Goal: Information Seeking & Learning: Learn about a topic

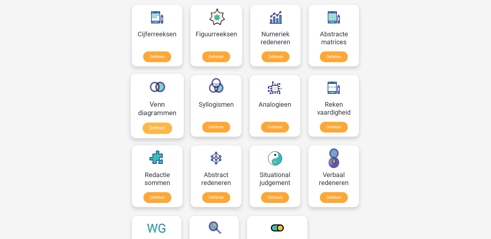
scroll to position [236, 0]
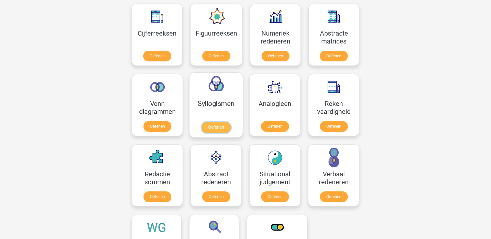
click at [219, 130] on link "Oefenen" at bounding box center [216, 127] width 29 height 11
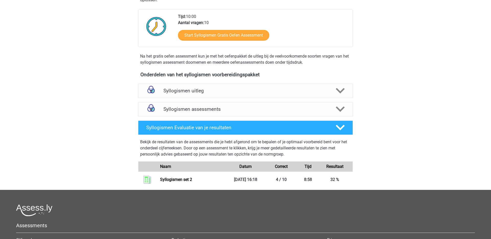
scroll to position [110, 0]
click at [192, 178] on link "Syllogismen set 2" at bounding box center [176, 179] width 32 height 5
click at [333, 106] on div at bounding box center [340, 109] width 17 height 9
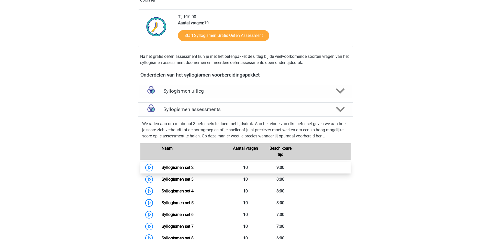
click at [194, 166] on link "Syllogismen set 2" at bounding box center [178, 167] width 32 height 5
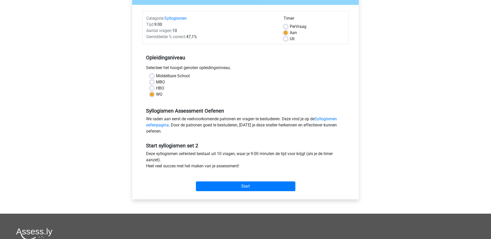
scroll to position [56, 0]
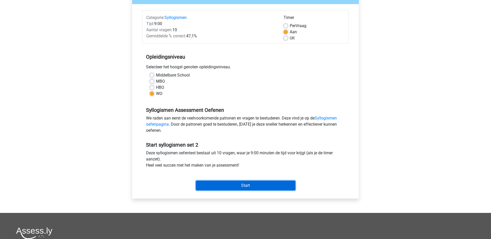
click at [241, 185] on input "Start" at bounding box center [246, 186] width 100 height 10
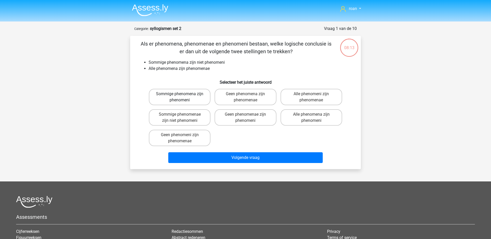
click at [197, 101] on label "Sommige phenomena zijn phenomeni" at bounding box center [180, 97] width 62 height 16
click at [183, 97] on input "Sommige phenomena zijn phenomeni" at bounding box center [181, 95] width 3 height 3
radio input "true"
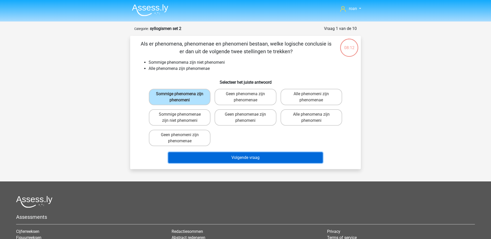
click at [232, 162] on button "Volgende vraag" at bounding box center [245, 157] width 155 height 11
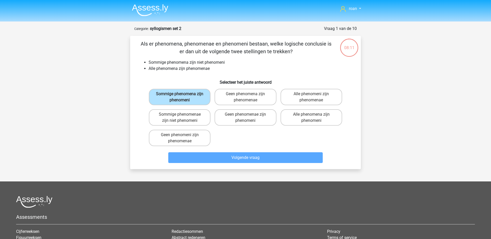
scroll to position [26, 0]
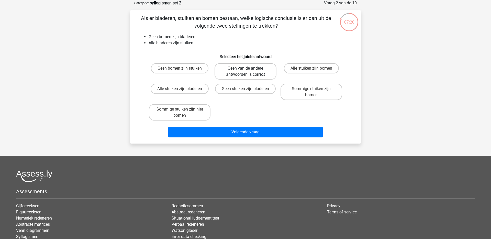
click at [257, 78] on label "Geen van de andere antwoorden is correct" at bounding box center [246, 71] width 62 height 16
click at [249, 72] on input "Geen van de andere antwoorden is correct" at bounding box center [247, 69] width 3 height 3
radio input "true"
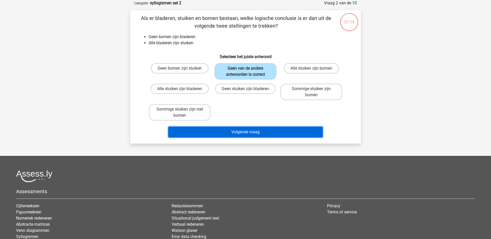
click at [256, 128] on button "Volgende vraag" at bounding box center [245, 132] width 155 height 11
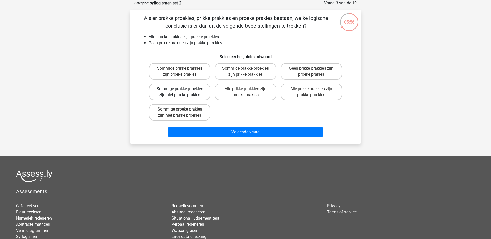
click at [177, 94] on label "Sommige prakke proekies zijn niet proeke prakies" at bounding box center [180, 92] width 62 height 16
click at [180, 92] on input "Sommige prakke proekies zijn niet proeke prakies" at bounding box center [181, 90] width 3 height 3
radio input "true"
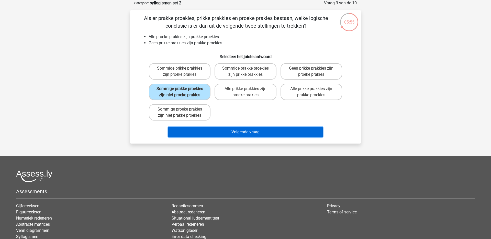
click at [202, 131] on button "Volgende vraag" at bounding box center [245, 132] width 155 height 11
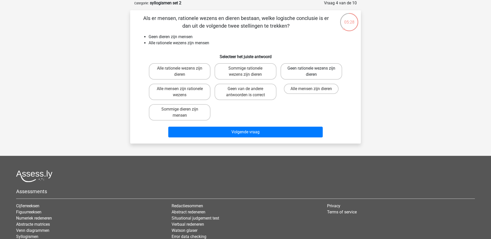
click at [300, 72] on label "Geen rationele wezens zijn dieren" at bounding box center [312, 71] width 62 height 16
click at [311, 72] on input "Geen rationele wezens zijn dieren" at bounding box center [312, 69] width 3 height 3
radio input "true"
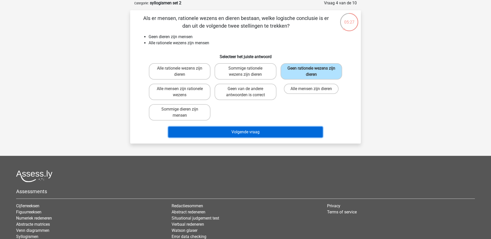
click at [268, 134] on button "Volgende vraag" at bounding box center [245, 132] width 155 height 11
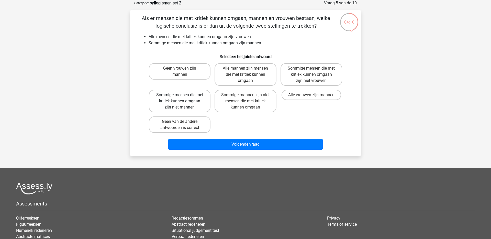
click at [189, 107] on label "Sommige mensen die met kritiek kunnen omgaan zijn niet mannen" at bounding box center [180, 101] width 62 height 23
click at [183, 98] on input "Sommige mensen die met kritiek kunnen omgaan zijn niet mannen" at bounding box center [181, 96] width 3 height 3
radio input "true"
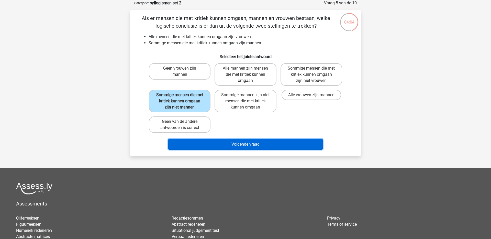
click at [217, 143] on button "Volgende vraag" at bounding box center [245, 144] width 155 height 11
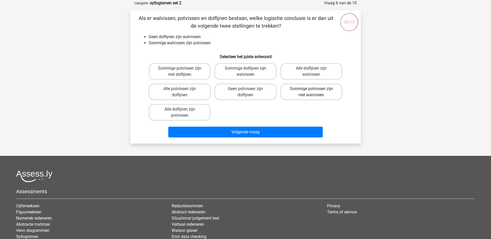
click at [309, 95] on label "Sommige potvissen zijn niet walvissen" at bounding box center [312, 92] width 62 height 16
click at [311, 92] on input "Sommige potvissen zijn niet walvissen" at bounding box center [312, 90] width 3 height 3
radio input "true"
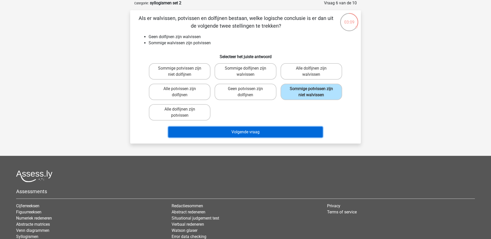
click at [252, 133] on button "Volgende vraag" at bounding box center [245, 132] width 155 height 11
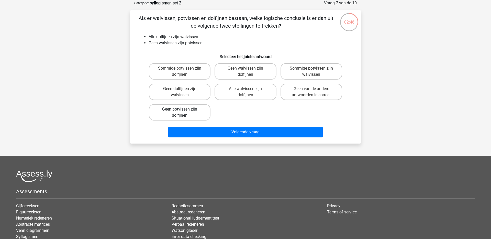
click at [184, 110] on label "Geen potvissen zijn dolfijnen" at bounding box center [180, 112] width 62 height 16
click at [183, 110] on input "Geen potvissen zijn dolfijnen" at bounding box center [181, 110] width 3 height 3
radio input "true"
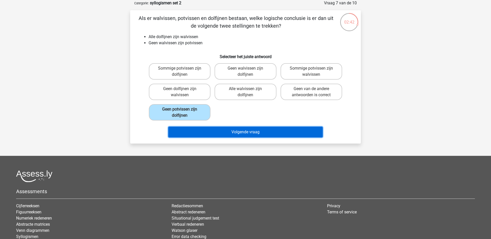
click at [194, 131] on button "Volgende vraag" at bounding box center [245, 132] width 155 height 11
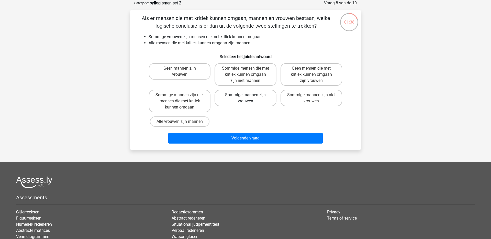
click at [251, 101] on label "Sommige mannen zijn vrouwen" at bounding box center [246, 98] width 62 height 16
click at [249, 98] on input "Sommige mannen zijn vrouwen" at bounding box center [247, 96] width 3 height 3
radio input "true"
click at [189, 102] on label "Sommige mannen zijn niet mensen die met kritiek kunnen omgaan" at bounding box center [180, 101] width 62 height 23
click at [183, 98] on input "Sommige mannen zijn niet mensen die met kritiek kunnen omgaan" at bounding box center [181, 96] width 3 height 3
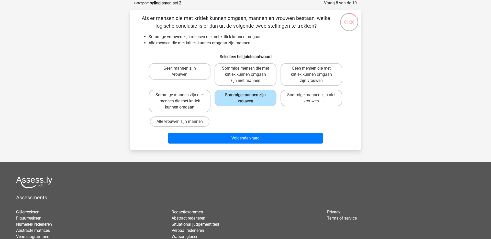
radio input "true"
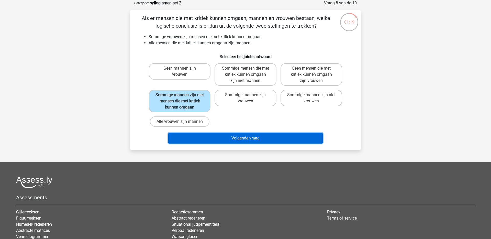
click at [227, 135] on button "Volgende vraag" at bounding box center [245, 138] width 155 height 11
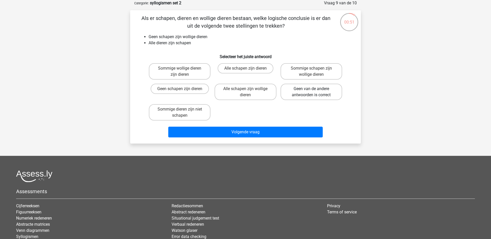
click at [323, 95] on label "Geen van de andere antwoorden is correct" at bounding box center [312, 92] width 62 height 16
click at [315, 92] on input "Geen van de andere antwoorden is correct" at bounding box center [312, 90] width 3 height 3
radio input "true"
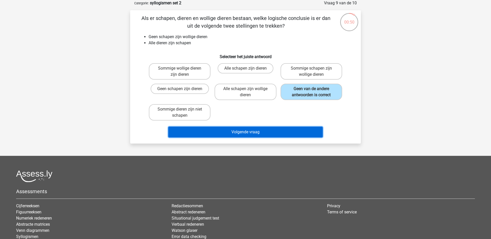
click at [273, 130] on button "Volgende vraag" at bounding box center [245, 132] width 155 height 11
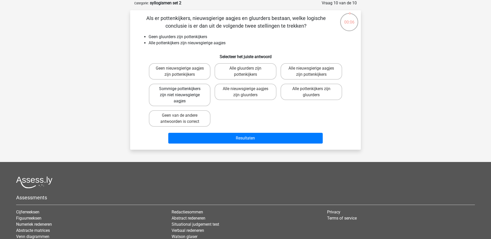
click at [160, 95] on label "Sommige pottenkijkers zijn niet nieuwsgierige aagjes" at bounding box center [180, 95] width 62 height 23
click at [180, 92] on input "Sommige pottenkijkers zijn niet nieuwsgierige aagjes" at bounding box center [181, 90] width 3 height 3
radio input "true"
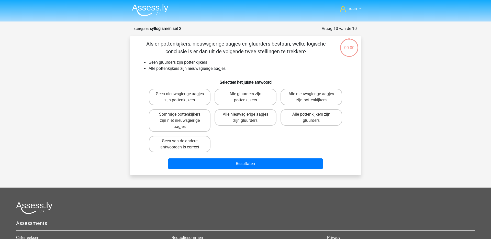
scroll to position [26, 0]
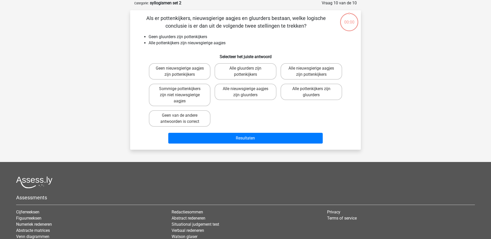
click at [260, 148] on div "Als er pottenkijkers, nieuwsgierige aagjes en gluurders bestaan, welke logische…" at bounding box center [245, 79] width 231 height 139
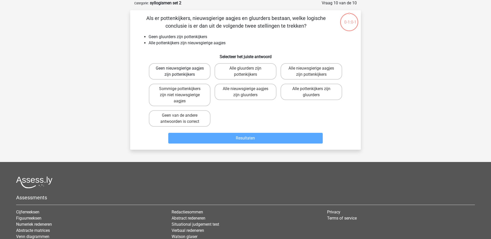
click at [185, 75] on label "Geen nieuwsgierige aagjes zijn pottenkijkers" at bounding box center [180, 71] width 62 height 16
click at [183, 72] on input "Geen nieuwsgierige aagjes zijn pottenkijkers" at bounding box center [181, 69] width 3 height 3
radio input "true"
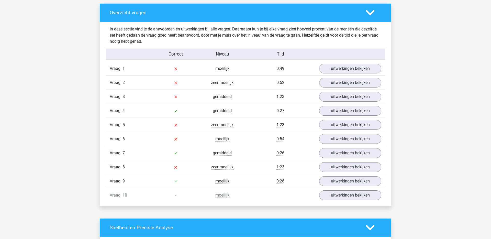
scroll to position [293, 0]
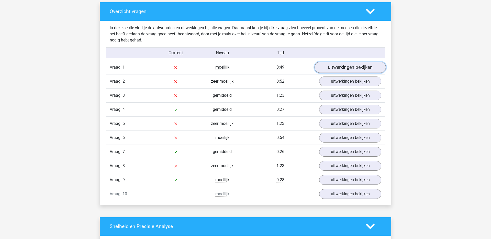
click at [345, 69] on link "uitwerkingen bekijken" at bounding box center [350, 67] width 71 height 11
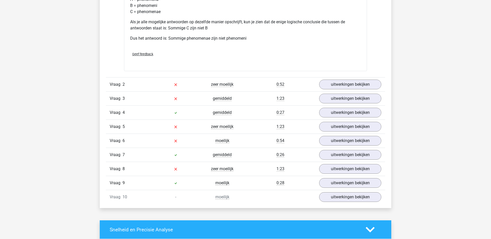
scroll to position [498, 0]
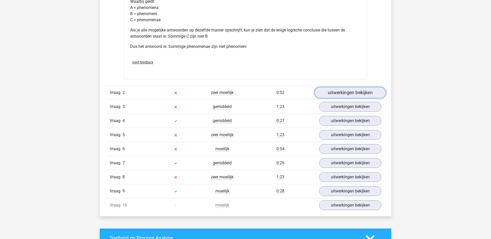
click at [343, 88] on link "uitwerkingen bekijken" at bounding box center [350, 92] width 71 height 11
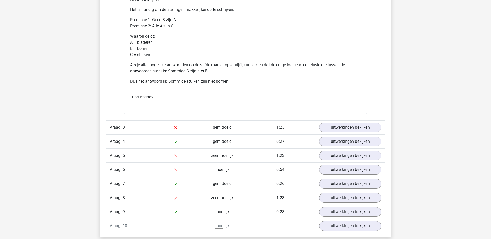
scroll to position [702, 0]
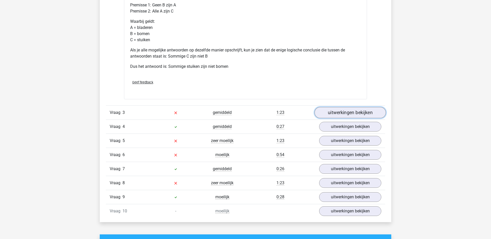
click at [359, 109] on link "uitwerkingen bekijken" at bounding box center [350, 112] width 71 height 11
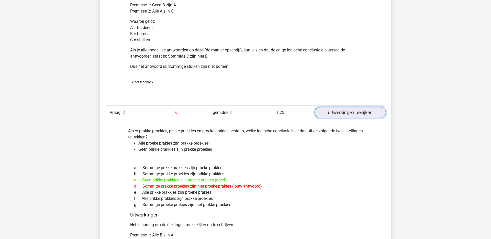
click at [359, 109] on link "uitwerkingen bekijken" at bounding box center [350, 112] width 71 height 11
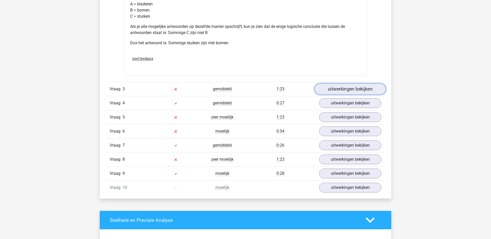
scroll to position [726, 0]
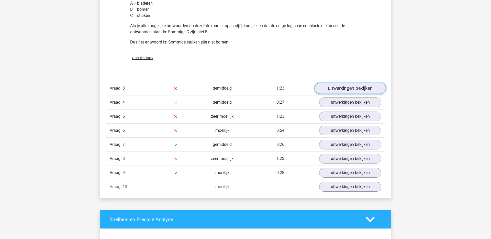
click at [354, 91] on link "uitwerkingen bekijken" at bounding box center [350, 88] width 71 height 11
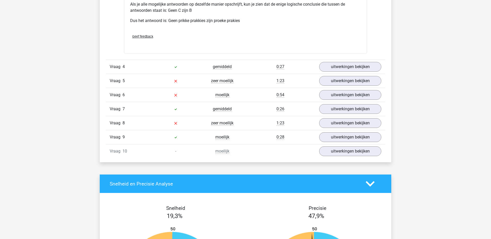
scroll to position [978, 0]
click at [356, 82] on link "uitwerkingen bekijken" at bounding box center [350, 80] width 71 height 11
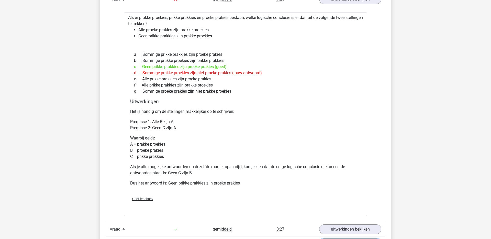
scroll to position [617, 0]
